Goal: Task Accomplishment & Management: Manage account settings

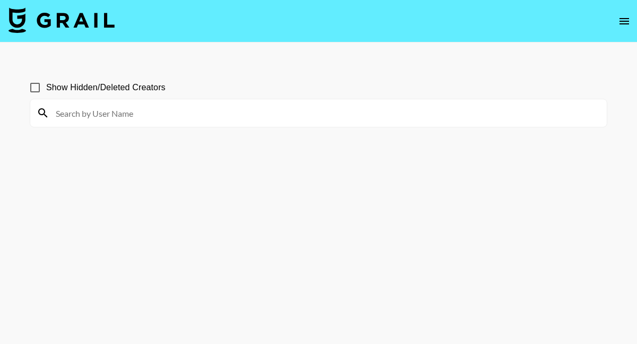
click at [626, 20] on icon "open drawer" at bounding box center [625, 21] width 10 height 6
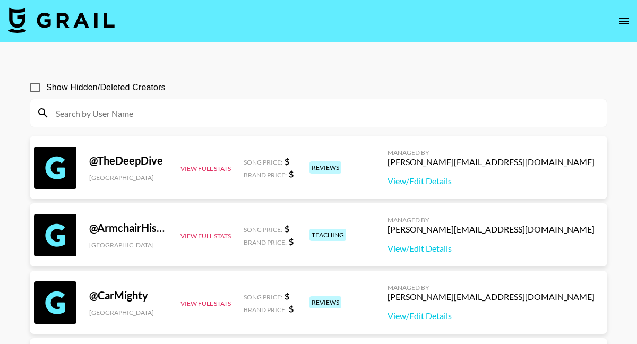
click at [347, 116] on input at bounding box center [324, 113] width 551 height 17
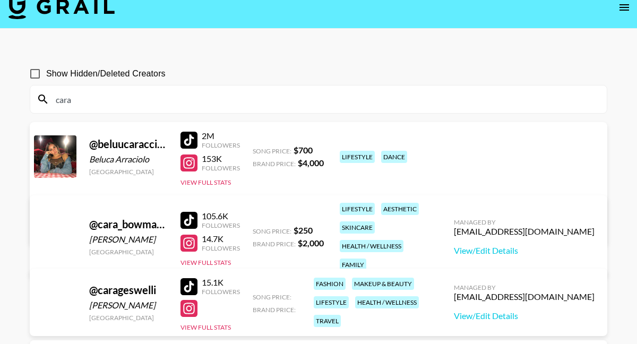
scroll to position [11, 0]
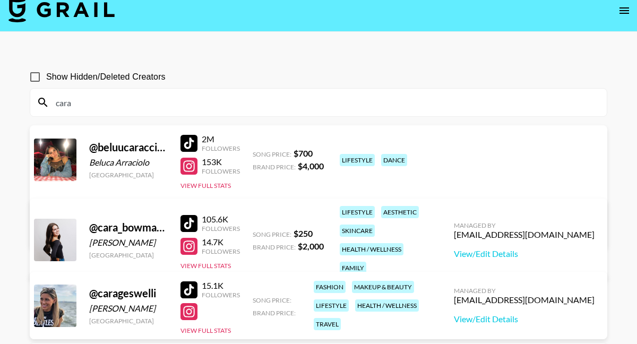
type input "cara"
click at [622, 12] on icon "open drawer" at bounding box center [624, 10] width 13 height 13
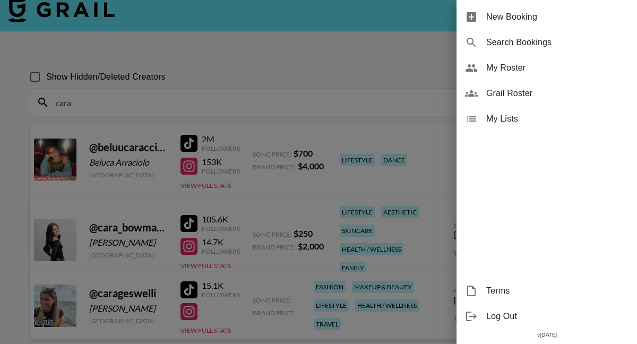
click at [510, 68] on span "My Roster" at bounding box center [558, 68] width 142 height 13
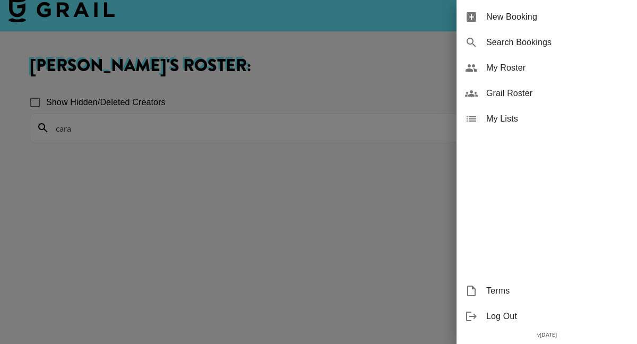
click at [413, 138] on div at bounding box center [318, 172] width 637 height 344
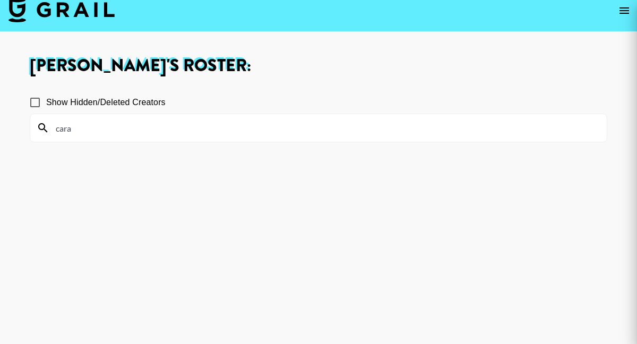
scroll to position [10, 0]
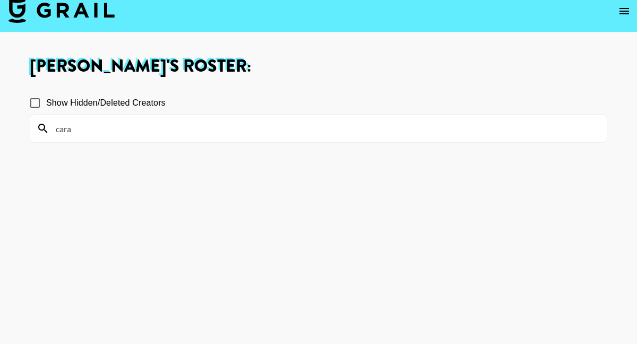
click at [350, 125] on input "cara" at bounding box center [324, 128] width 551 height 17
drag, startPoint x: 349, startPoint y: 126, endPoint x: 46, endPoint y: 133, distance: 303.4
click at [46, 133] on div "cara" at bounding box center [318, 129] width 577 height 28
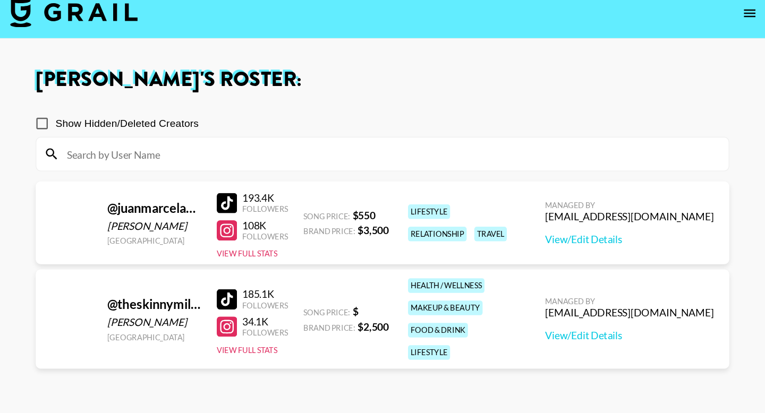
scroll to position [0, 0]
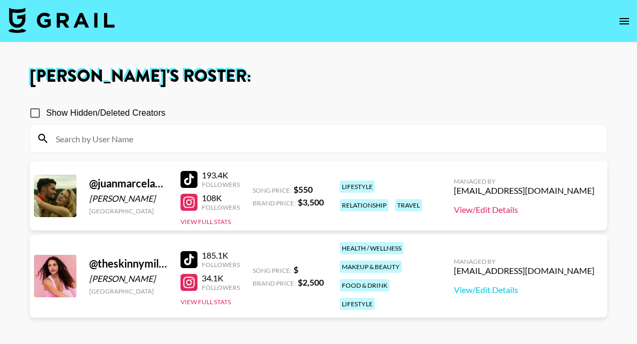
click at [509, 212] on link "View/Edit Details" at bounding box center [524, 210] width 141 height 11
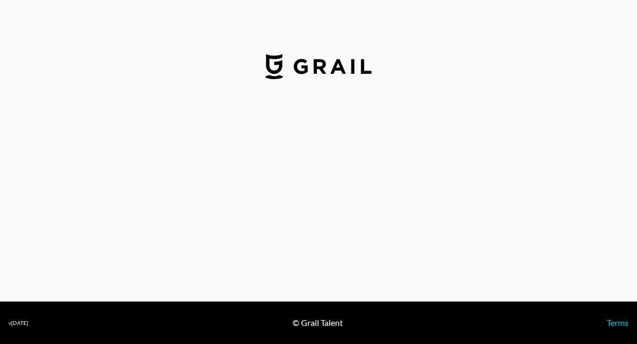
select select "USD"
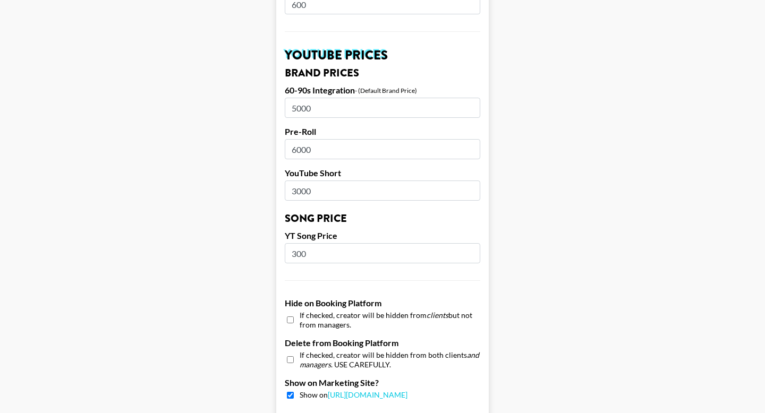
scroll to position [738, 0]
